Goal: Find specific fact: Find specific fact

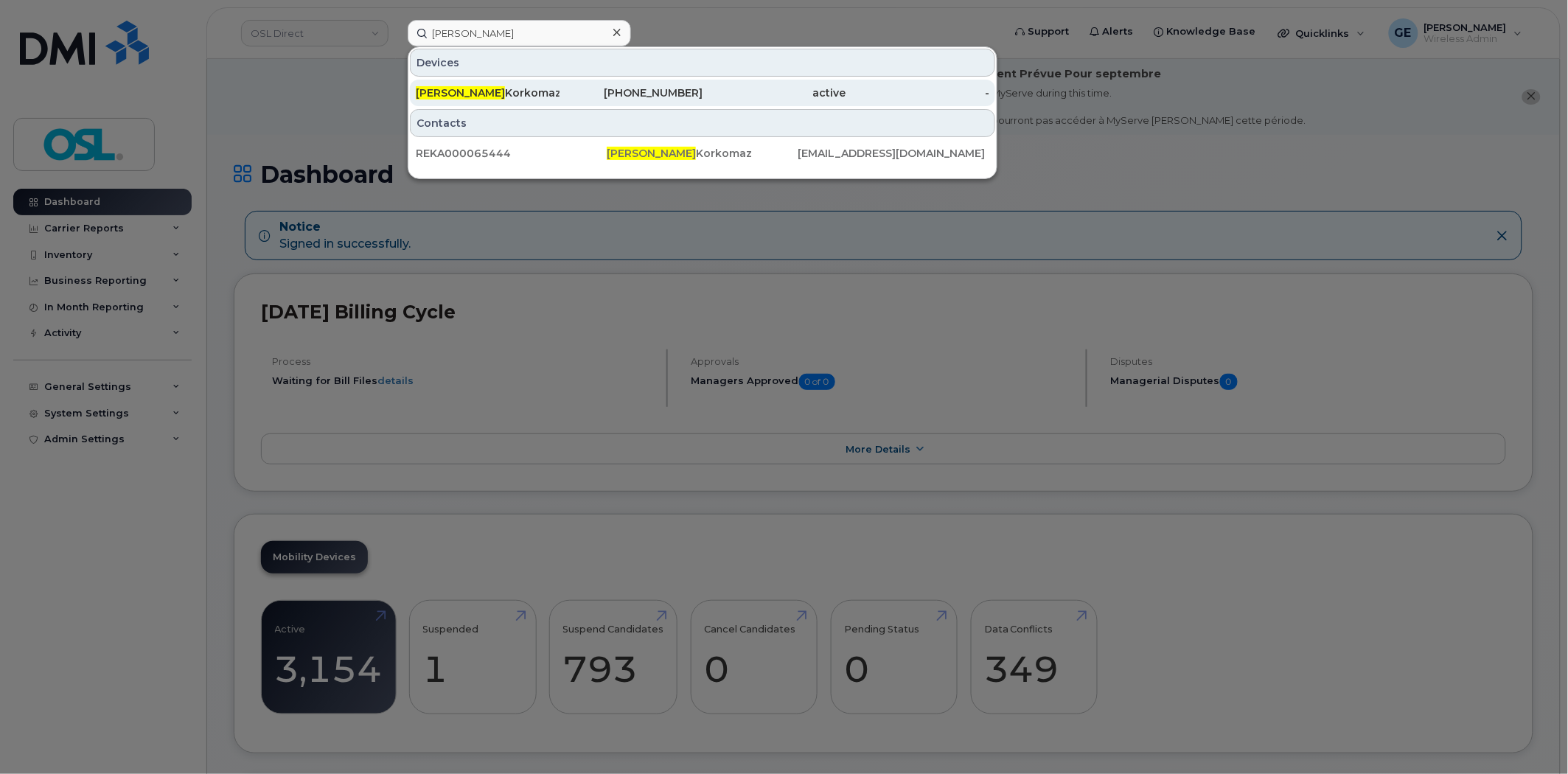
type input "[PERSON_NAME]"
click at [491, 87] on div "[PERSON_NAME]" at bounding box center [487, 93] width 143 height 14
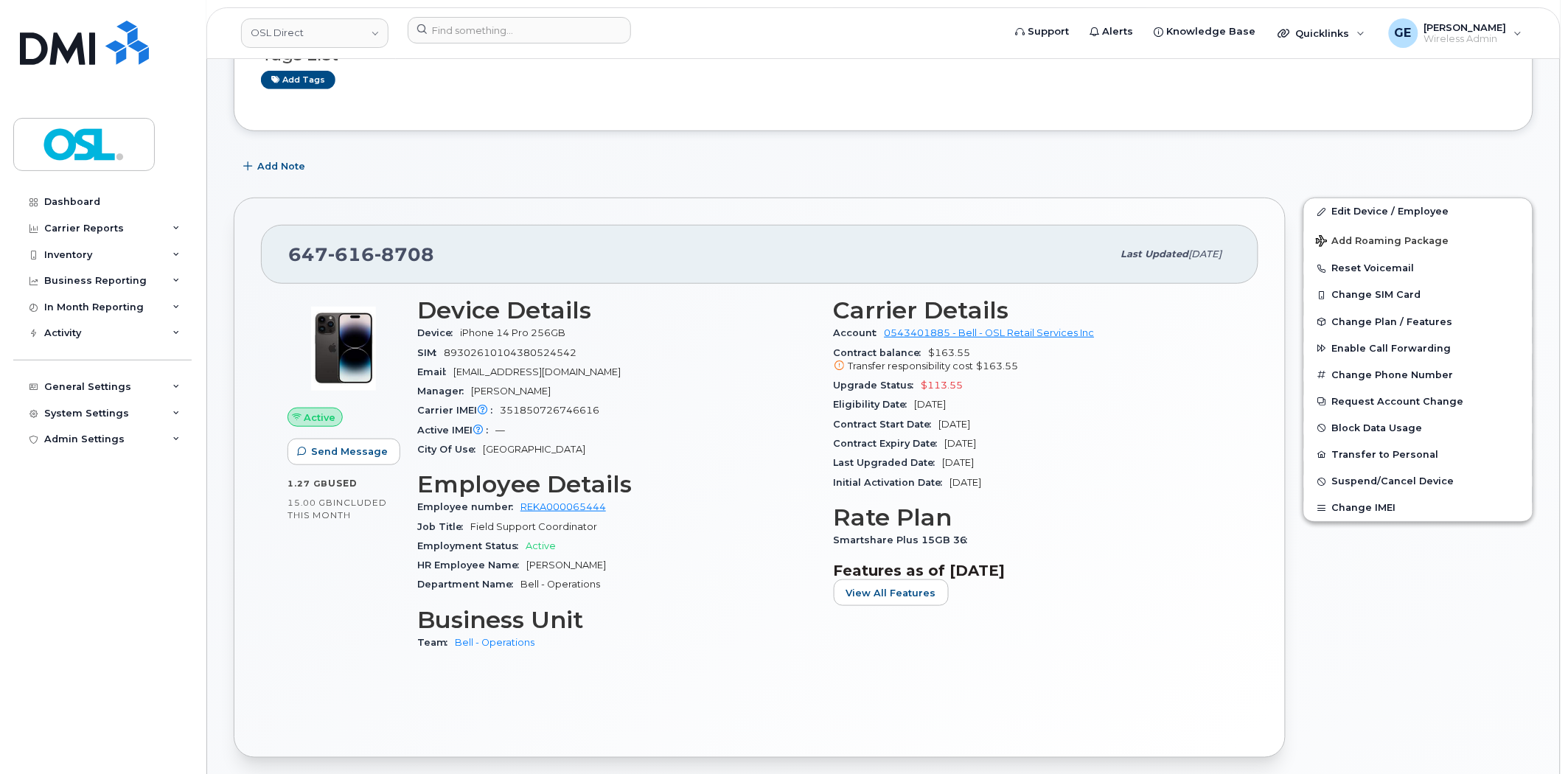
scroll to position [245, 0]
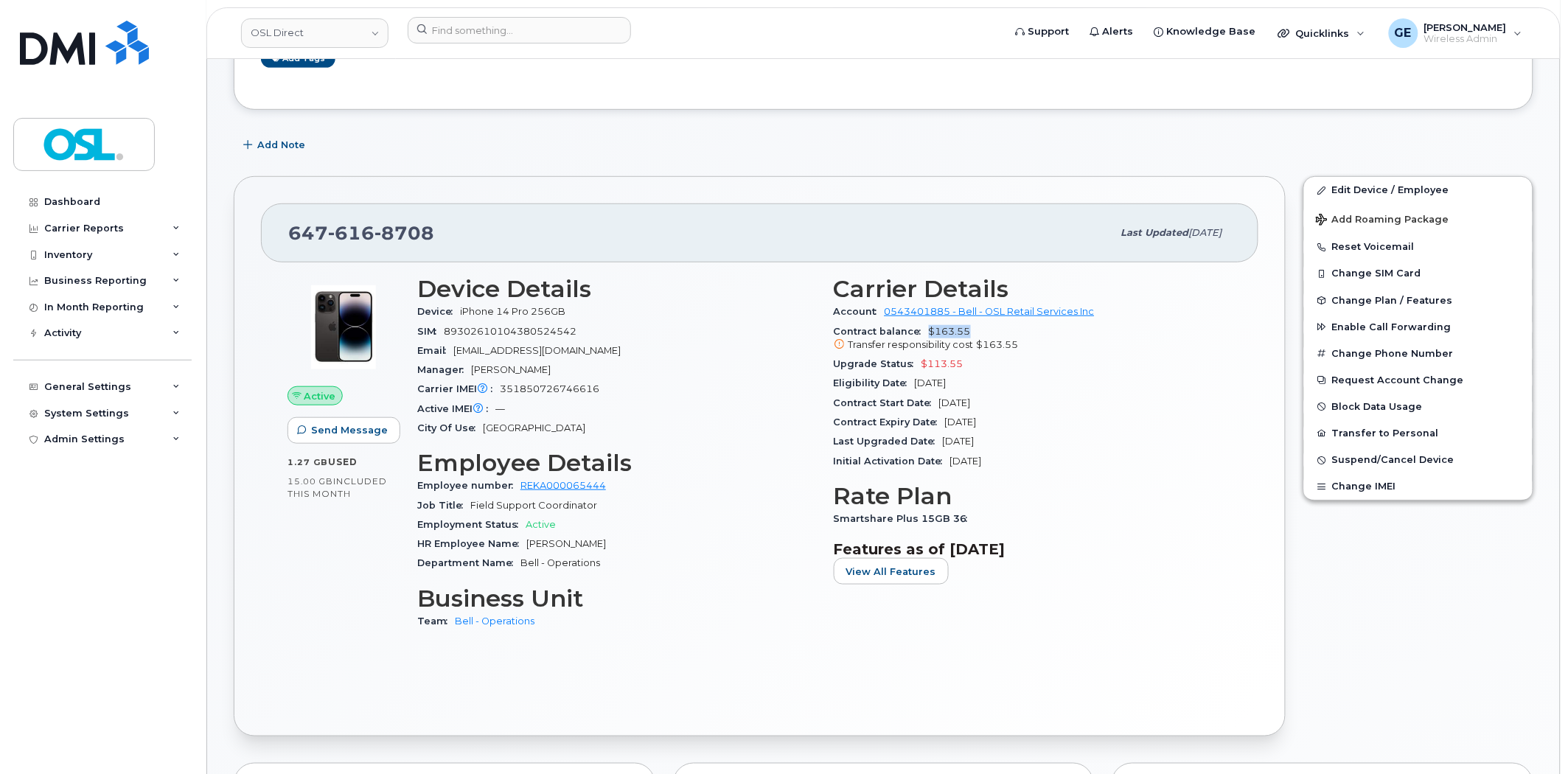
drag, startPoint x: 929, startPoint y: 333, endPoint x: 973, endPoint y: 330, distance: 44.1
click at [973, 330] on div "Contract balance $163.55 Transfer responsibility cost $163.55" at bounding box center [1033, 338] width 399 height 33
copy span "$163.55"
